Goal: Navigation & Orientation: Find specific page/section

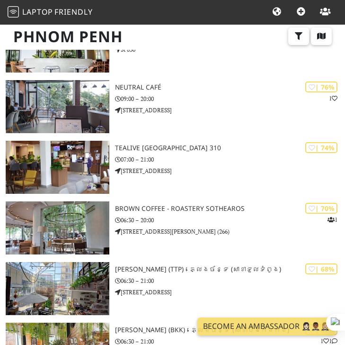
scroll to position [809, 0]
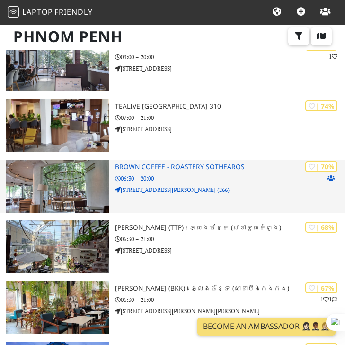
click at [62, 175] on img at bounding box center [58, 185] width 104 height 53
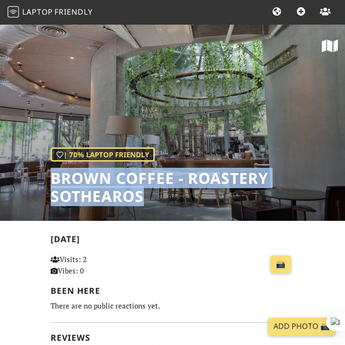
drag, startPoint x: 144, startPoint y: 195, endPoint x: 36, endPoint y: 186, distance: 107.9
click at [36, 186] on div "| 70% Laptop Friendly BROWN COFFEE - Roastery Sothearos" at bounding box center [172, 122] width 345 height 197
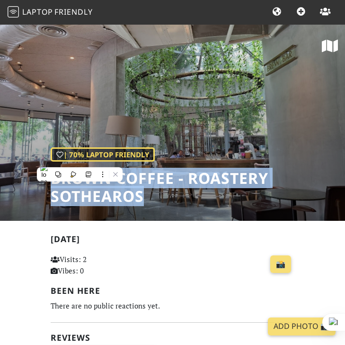
copy h1 "BROWN COFFEE - Roastery Sothearos"
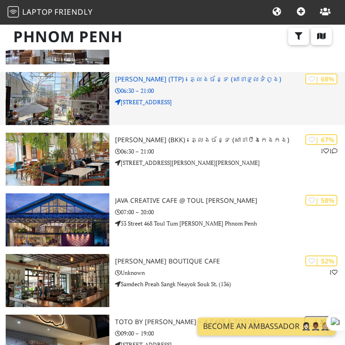
scroll to position [986, 0]
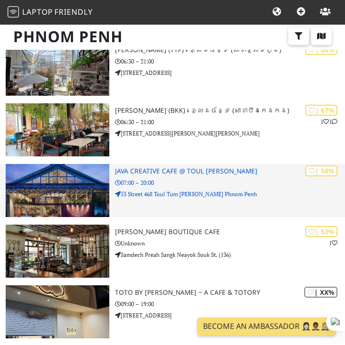
click at [36, 197] on img at bounding box center [58, 190] width 104 height 53
click at [68, 192] on img at bounding box center [58, 190] width 104 height 53
click at [152, 172] on h3 "Java Creative Cafe @ Toul Tom Poung" at bounding box center [230, 171] width 230 height 8
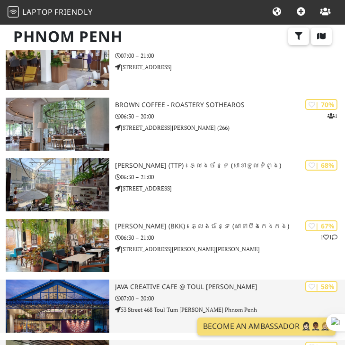
scroll to position [872, 0]
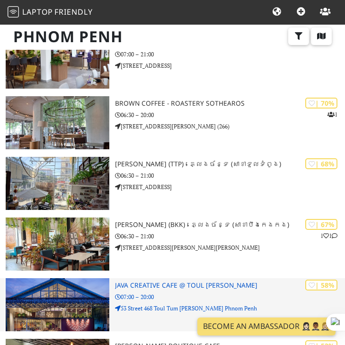
click at [78, 299] on img at bounding box center [58, 304] width 104 height 53
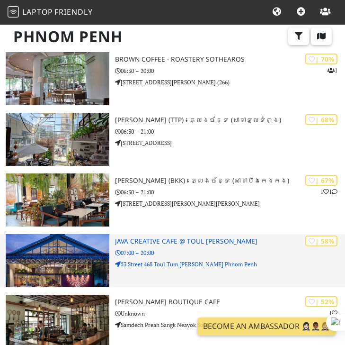
scroll to position [916, 0]
